Goal: Task Accomplishment & Management: Complete application form

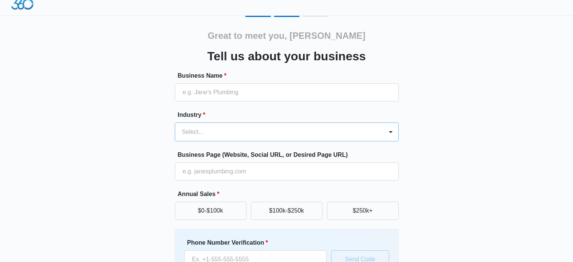
click at [320, 137] on div "Select..." at bounding box center [279, 132] width 208 height 18
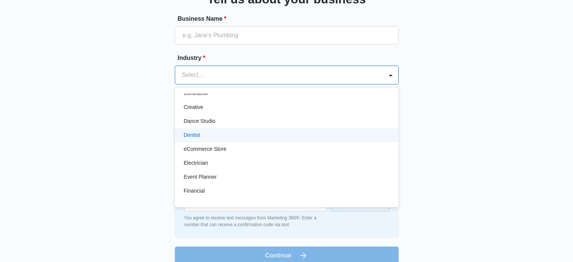
scroll to position [135, 0]
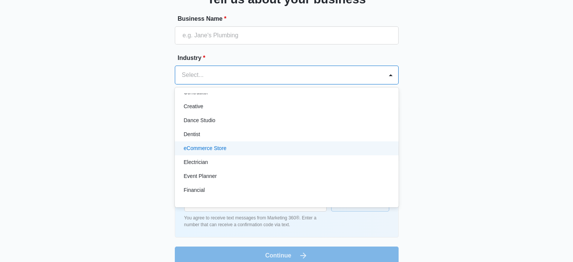
click at [301, 147] on div "eCommerce Store" at bounding box center [286, 148] width 204 height 8
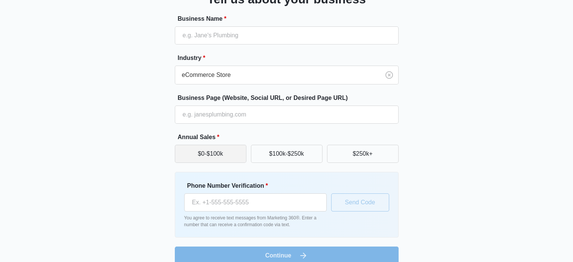
click at [234, 149] on button "$0-$100k" at bounding box center [211, 154] width 72 height 18
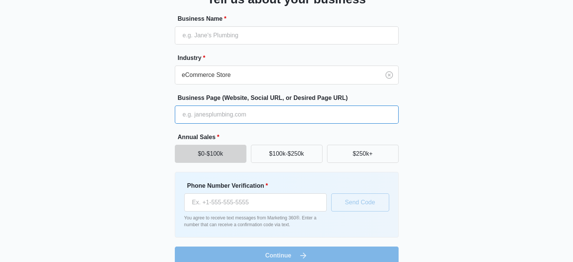
click at [218, 110] on input "Business Page (Website, Social URL, or Desired Page URL)" at bounding box center [287, 114] width 224 height 18
paste input "www.cloudbridgenetwork.com"
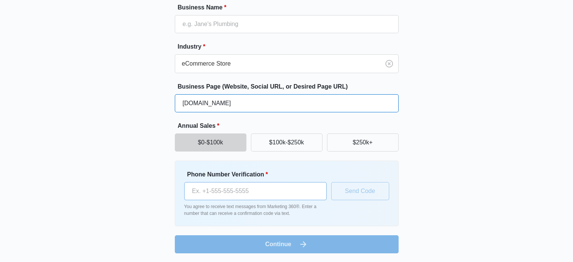
type input "www.cloudbridgenetwork.com"
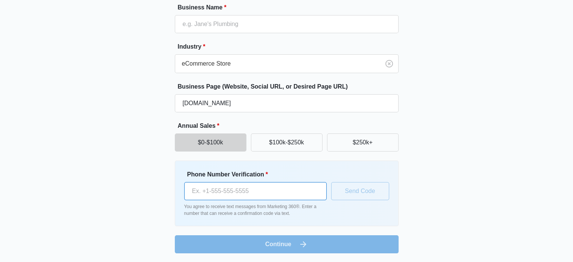
click at [230, 185] on input "Phone Number Verification *" at bounding box center [255, 191] width 142 height 18
type input "(737) 307-6571"
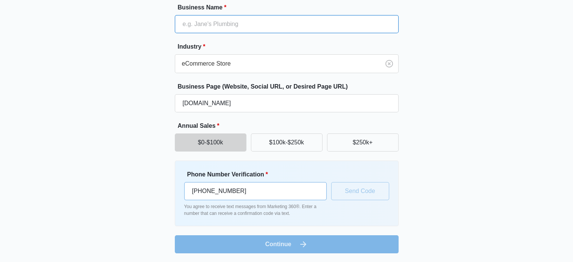
type input "Cloud Bridge Network LLc"
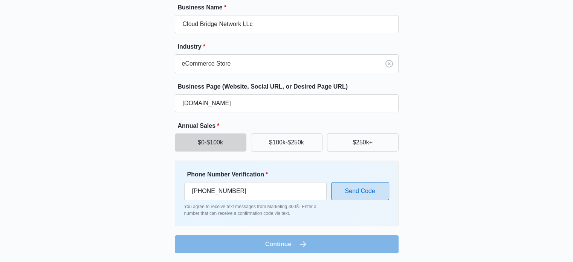
click at [357, 192] on button "Send Code" at bounding box center [360, 191] width 58 height 18
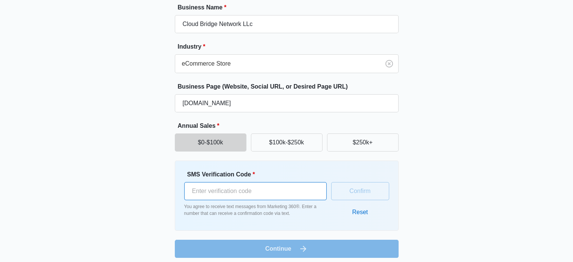
click at [288, 193] on input "SMS Verification Code *" at bounding box center [255, 191] width 142 height 18
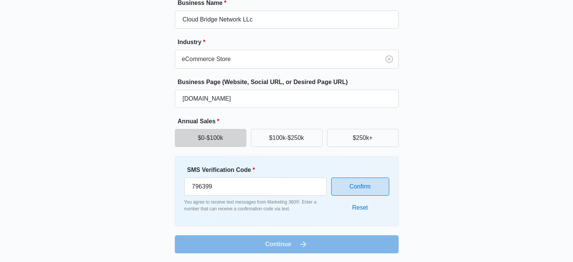
click at [375, 183] on button "Confirm" at bounding box center [360, 186] width 58 height 18
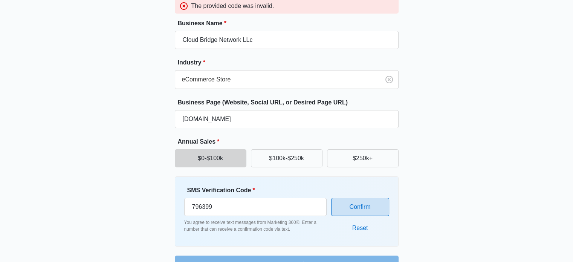
scroll to position [100, 0]
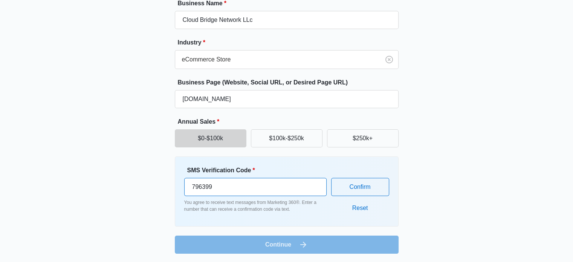
click at [279, 184] on input "796399" at bounding box center [255, 187] width 142 height 18
type input "796411"
click at [361, 181] on button "Confirm" at bounding box center [360, 187] width 58 height 18
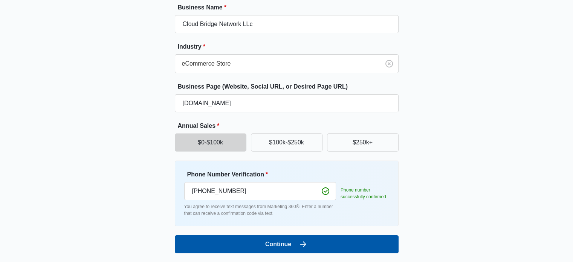
click at [300, 241] on icon "submit" at bounding box center [303, 243] width 9 height 9
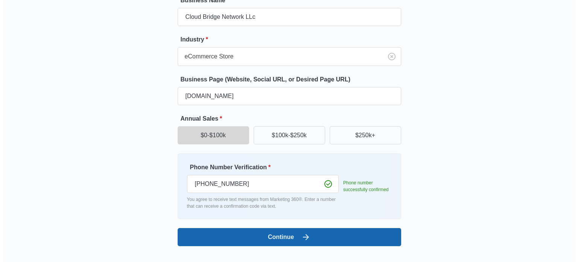
scroll to position [0, 0]
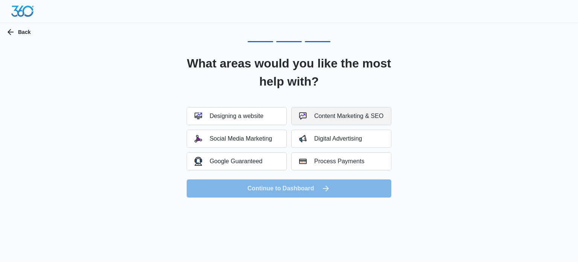
click at [323, 114] on div "Content Marketing & SEO" at bounding box center [341, 116] width 84 height 8
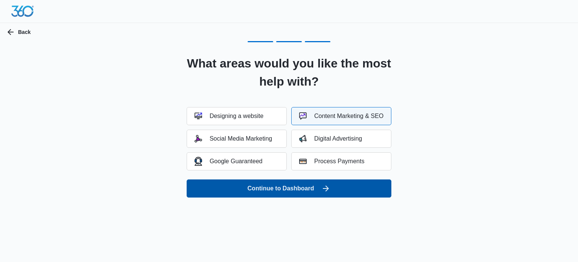
click at [297, 186] on button "Continue to Dashboard" at bounding box center [289, 188] width 205 height 18
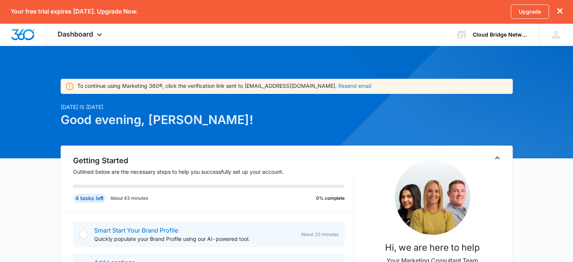
click at [338, 83] on button "Resend email" at bounding box center [354, 85] width 33 height 5
